Goal: Task Accomplishment & Management: Use online tool/utility

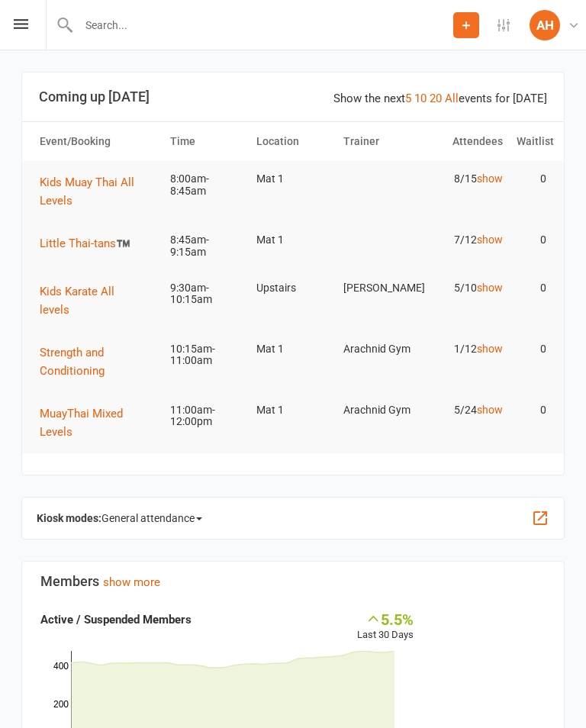
click at [133, 508] on span "General attendance" at bounding box center [152, 518] width 101 height 24
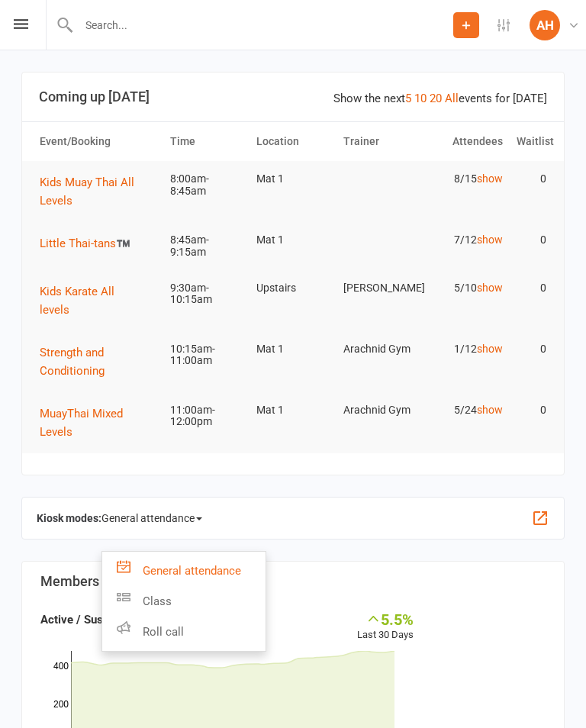
click at [131, 590] on icon at bounding box center [124, 597] width 14 height 14
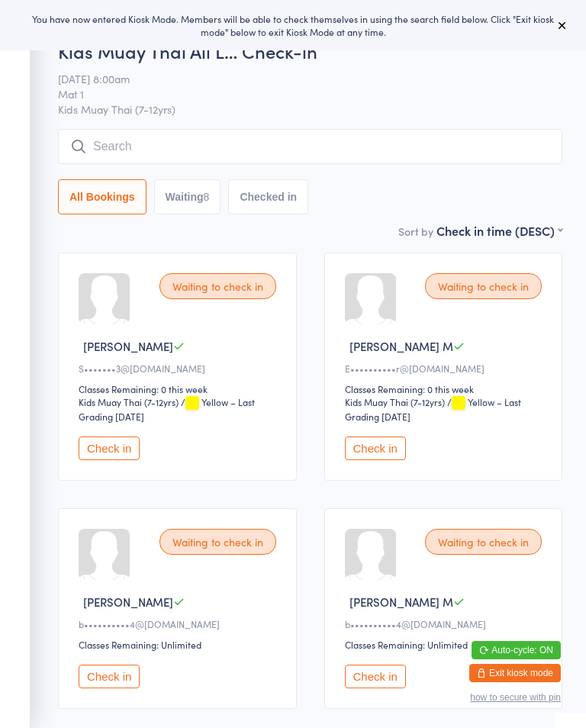
click at [569, 21] on button at bounding box center [563, 25] width 18 height 18
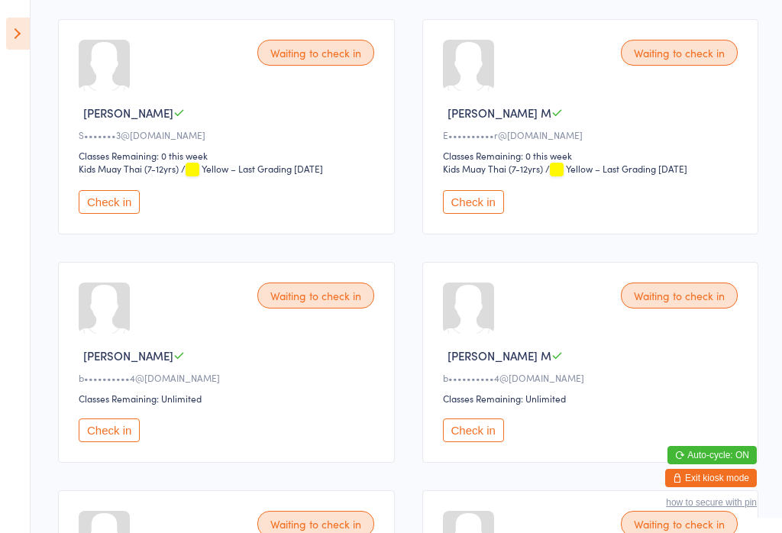
scroll to position [234, 0]
click at [98, 441] on button "Check in" at bounding box center [109, 430] width 61 height 24
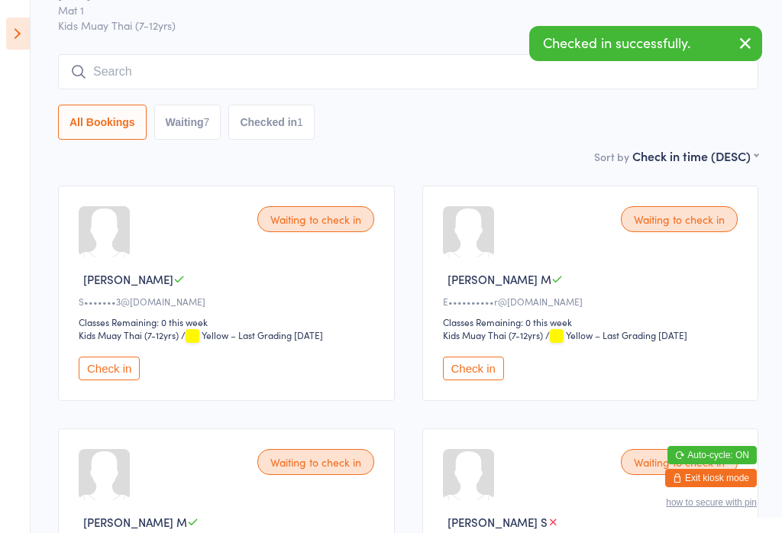
scroll to position [66, 0]
click at [187, 71] on input "search" at bounding box center [408, 72] width 700 height 35
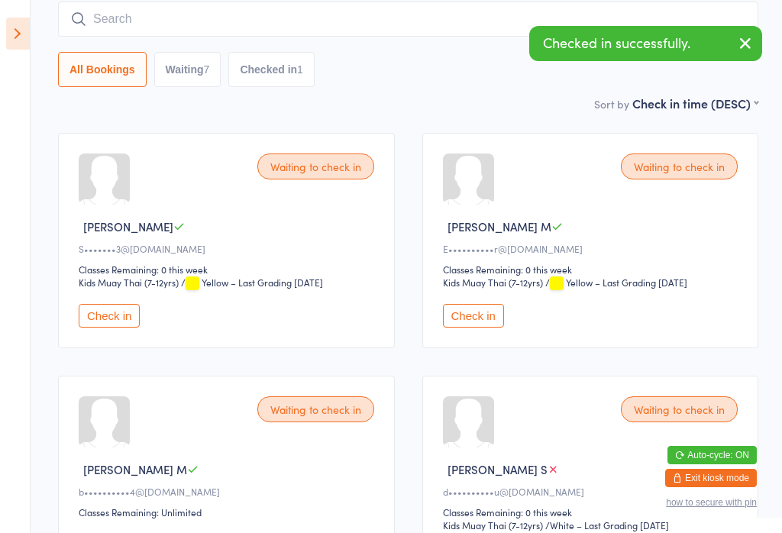
scroll to position [123, 0]
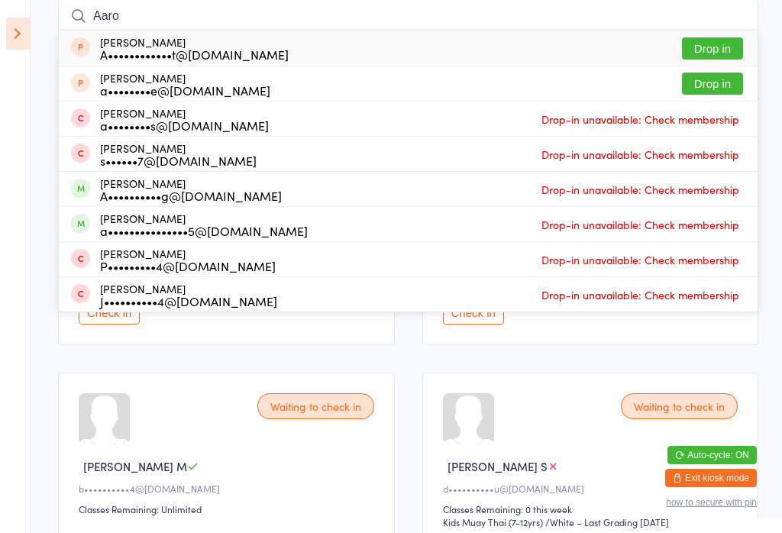
click at [241, 31] on input "Aaro" at bounding box center [408, 15] width 700 height 35
type input "A"
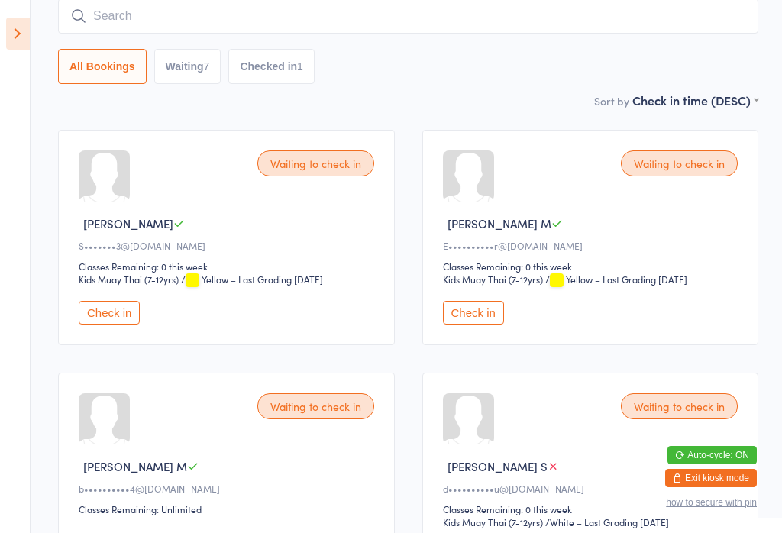
click at [80, 26] on input "search" at bounding box center [408, 15] width 700 height 35
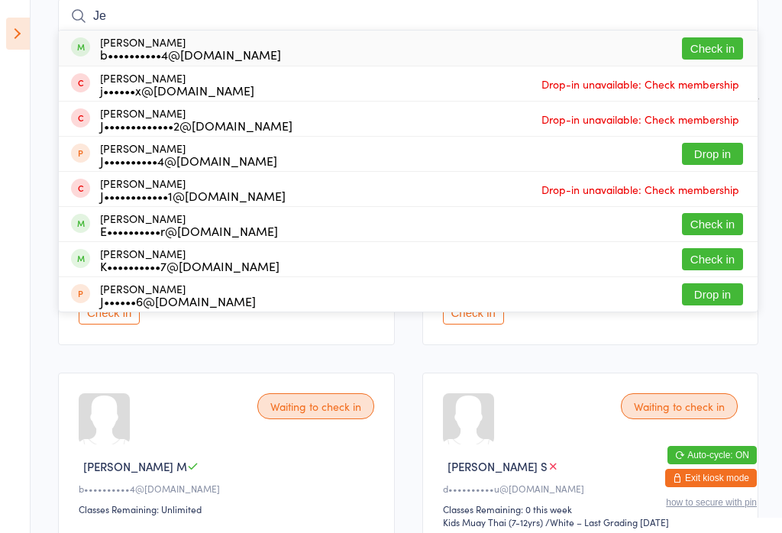
type input "Je"
click at [586, 40] on button "Check in" at bounding box center [712, 48] width 61 height 22
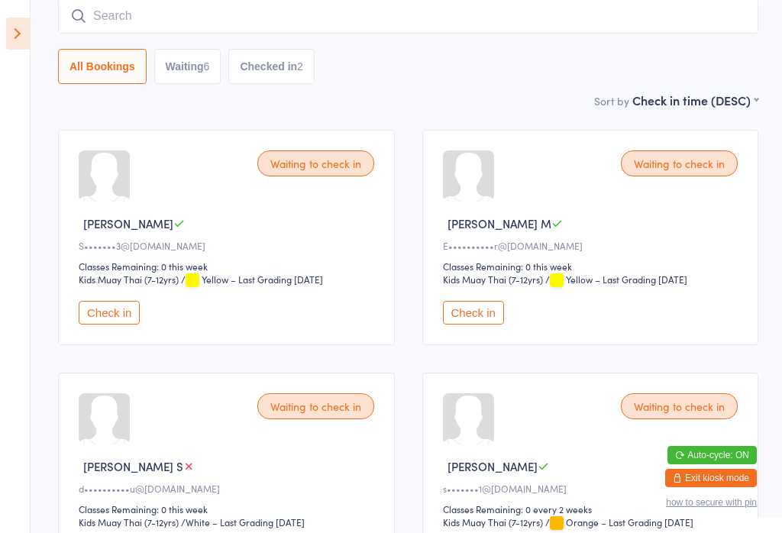
click at [577, 27] on input "search" at bounding box center [408, 15] width 700 height 35
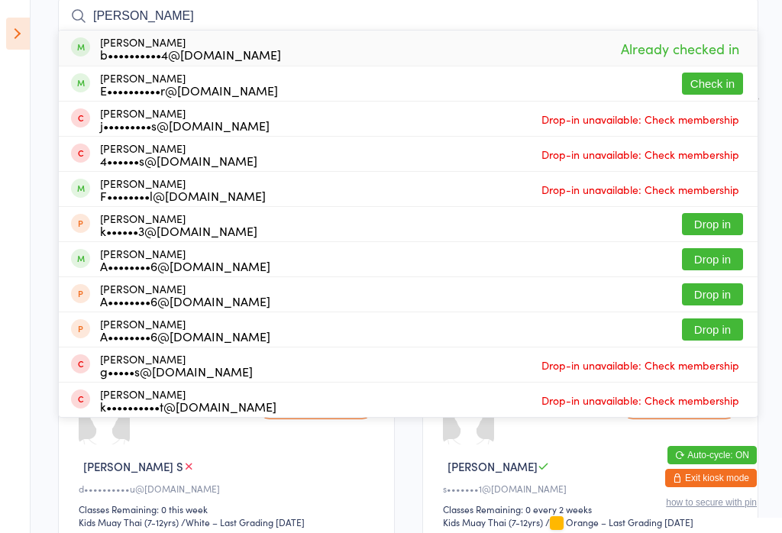
type input "Jett"
click at [586, 78] on button "Check in" at bounding box center [712, 84] width 61 height 22
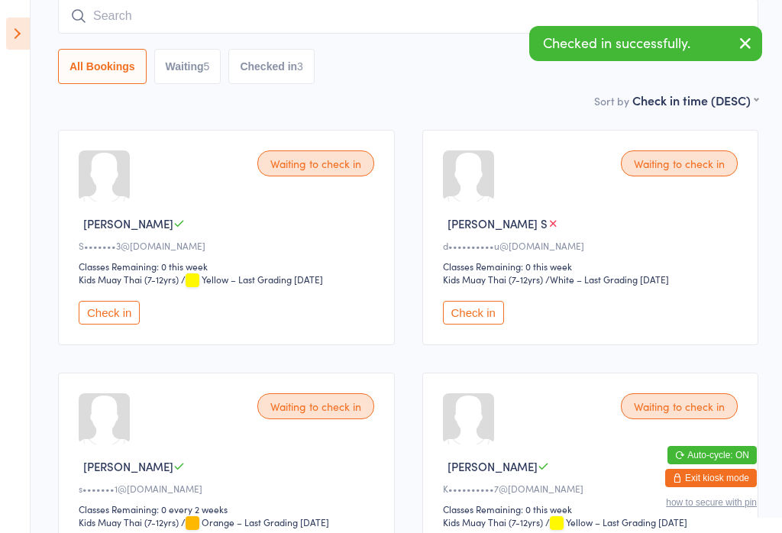
click at [431, 4] on input "search" at bounding box center [408, 15] width 700 height 35
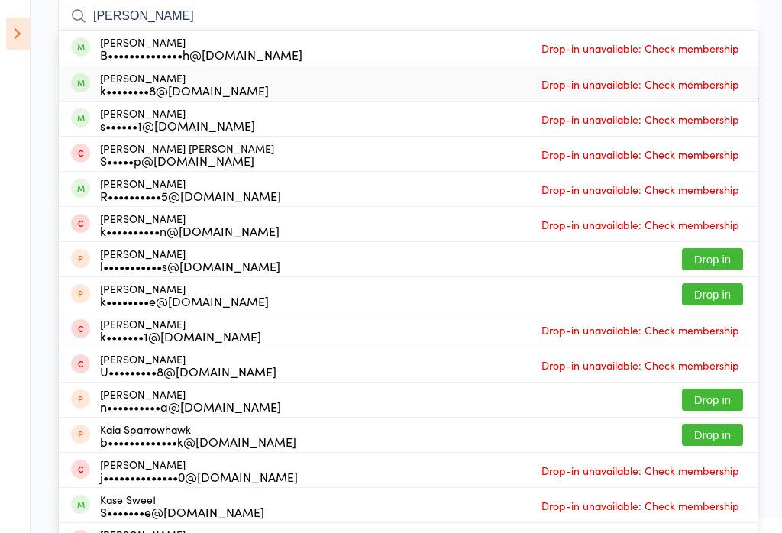
type input "Kai"
click at [586, 84] on span "Drop-in unavailable: Check membership" at bounding box center [640, 84] width 205 height 23
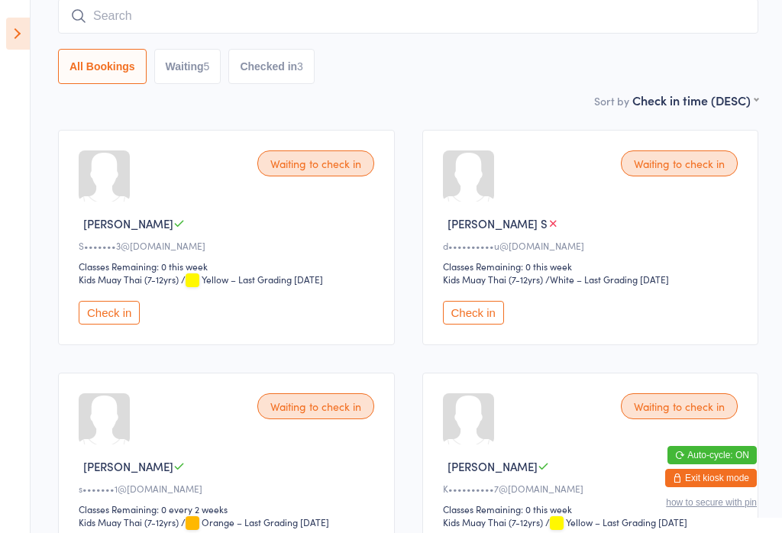
click at [586, 10] on input "search" at bounding box center [408, 15] width 700 height 35
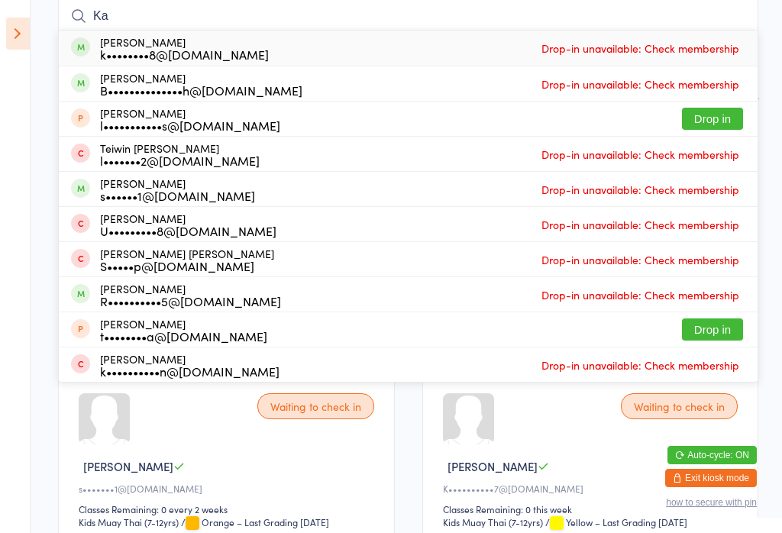
type input "K"
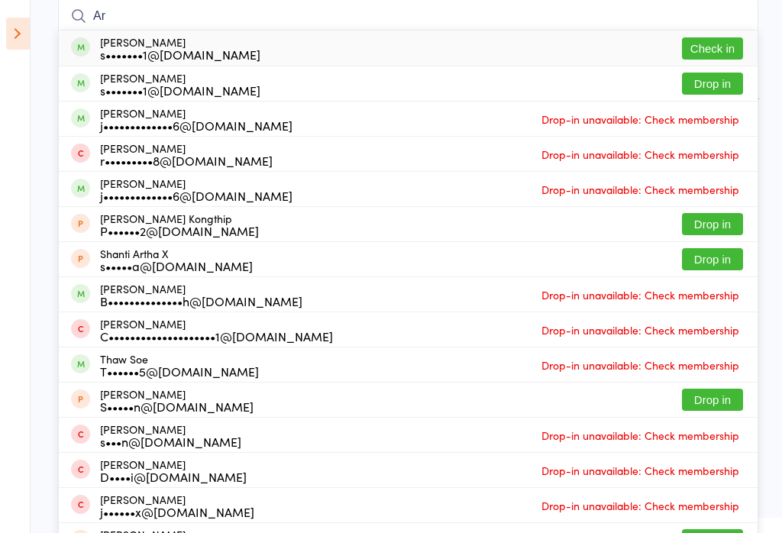
type input "A"
type input "Aria shaw"
click at [586, 43] on button "Check in" at bounding box center [712, 48] width 61 height 22
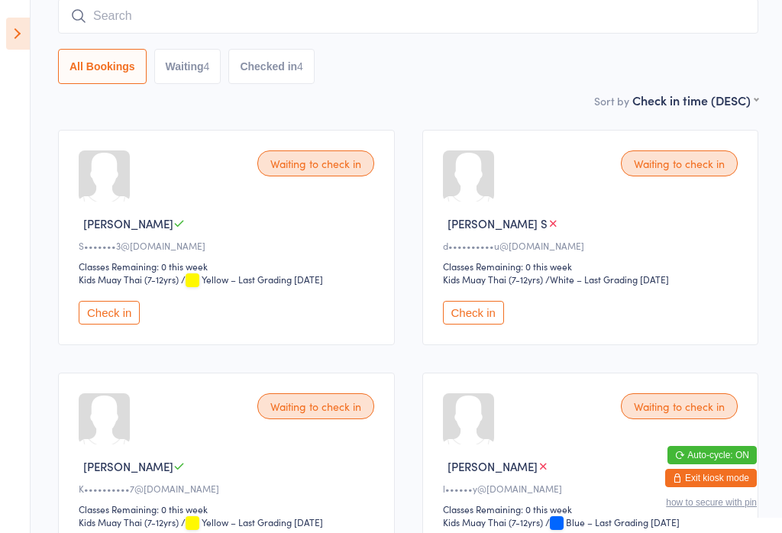
click at [586, 7] on input "search" at bounding box center [408, 15] width 700 height 35
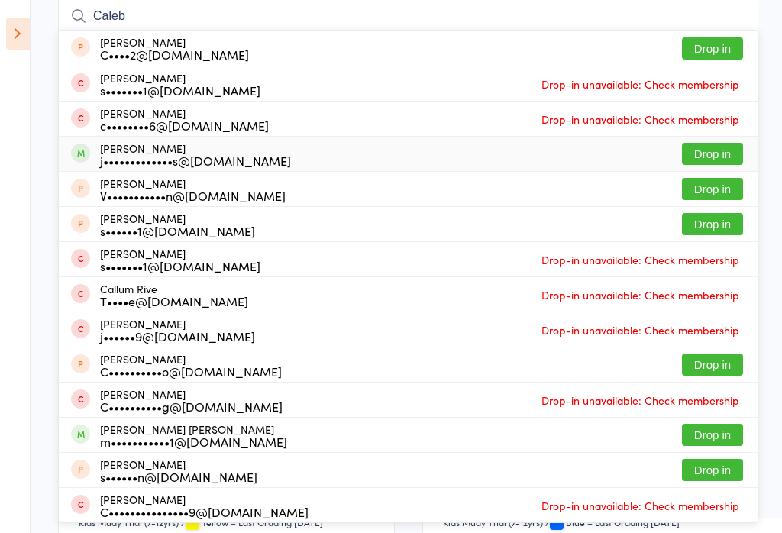
type input "Caleb"
click at [586, 150] on button "Drop in" at bounding box center [712, 154] width 61 height 22
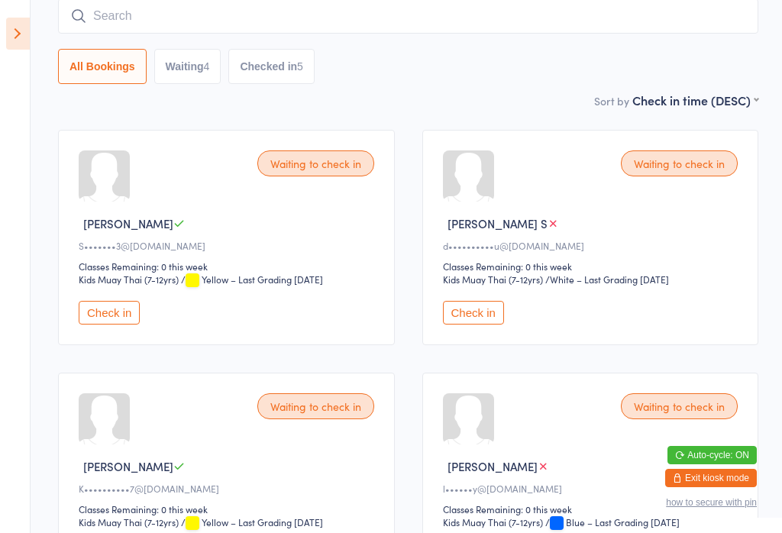
click at [289, 1] on input "search" at bounding box center [408, 15] width 700 height 35
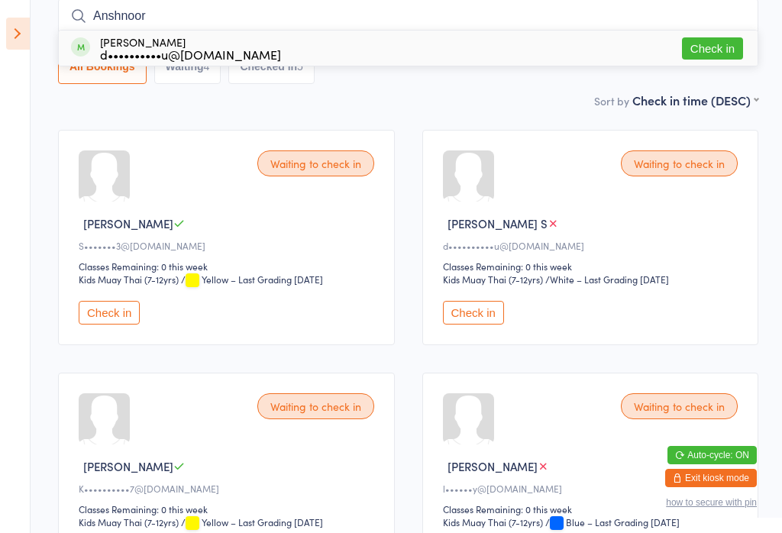
type input "Anshnoor"
click at [216, 48] on div "d••••••••••u@yahoo.com" at bounding box center [190, 54] width 181 height 12
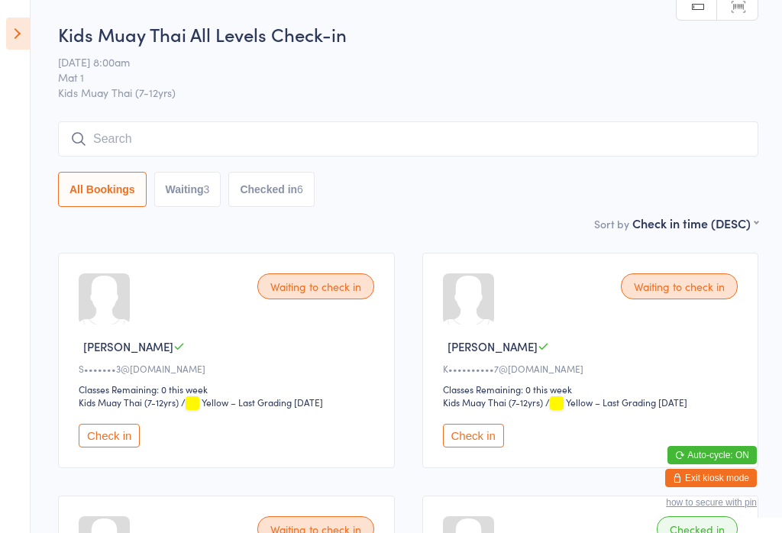
scroll to position [0, 0]
click at [312, 140] on input "search" at bounding box center [408, 138] width 700 height 35
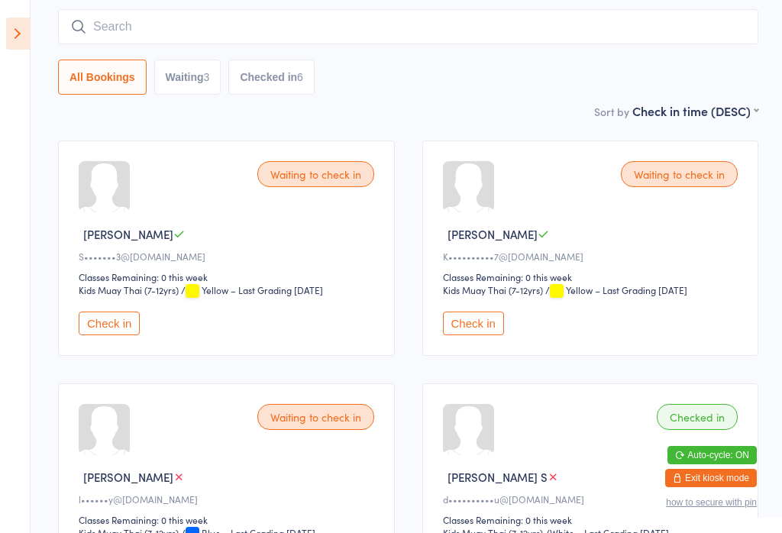
scroll to position [123, 0]
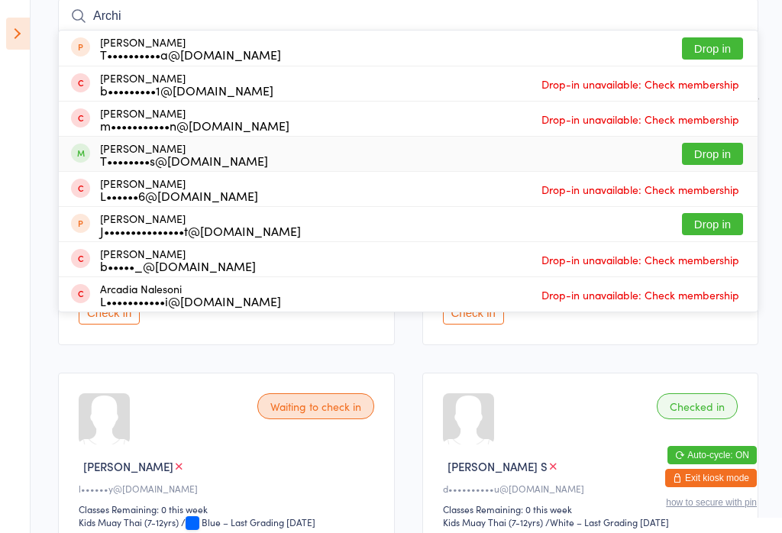
type input "Archi"
click at [586, 140] on div "Archie Choules T••••••••s@gmail.com Drop in" at bounding box center [408, 154] width 699 height 34
